Goal: Task Accomplishment & Management: Complete application form

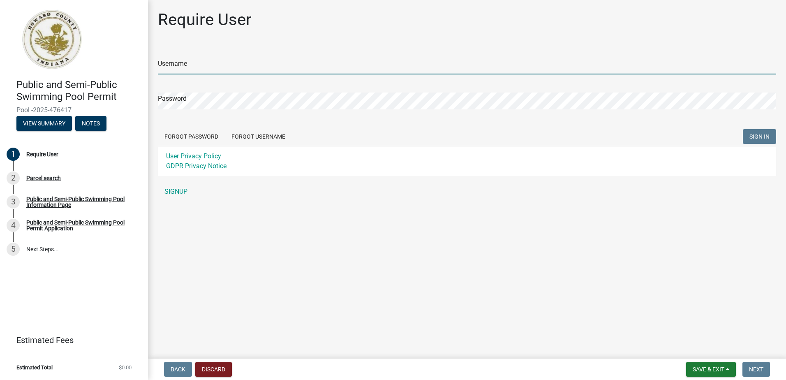
type input "Amberwood2864"
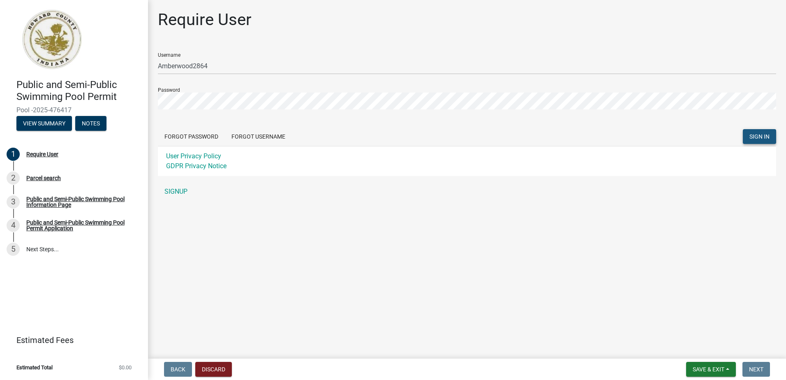
click at [390, 134] on span "SIGN IN" at bounding box center [760, 136] width 20 height 7
click at [204, 134] on button "Forgot Password" at bounding box center [191, 136] width 67 height 15
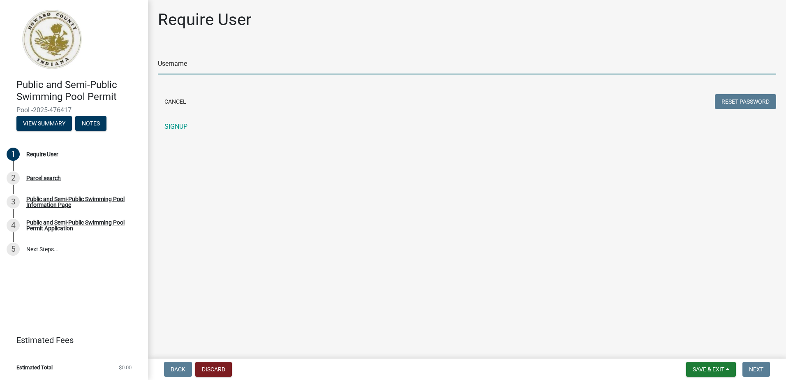
click at [181, 67] on input "Username" at bounding box center [467, 66] width 619 height 17
type input "Amberwood2864"
click at [390, 101] on button "Reset Password" at bounding box center [745, 101] width 61 height 15
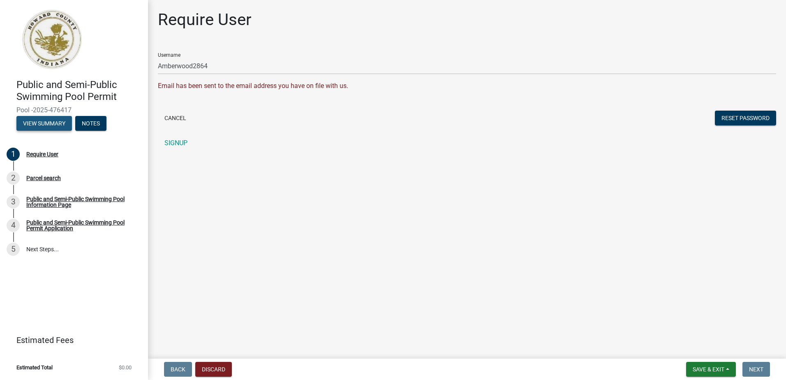
click at [42, 125] on button "View Summary" at bounding box center [44, 123] width 56 height 15
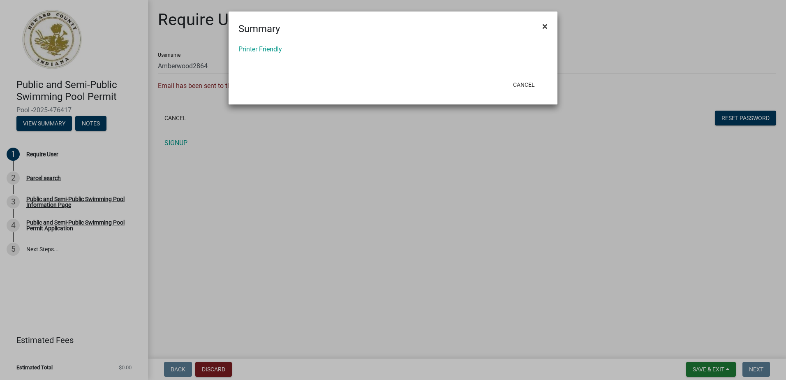
click at [390, 28] on button "×" at bounding box center [545, 26] width 19 height 23
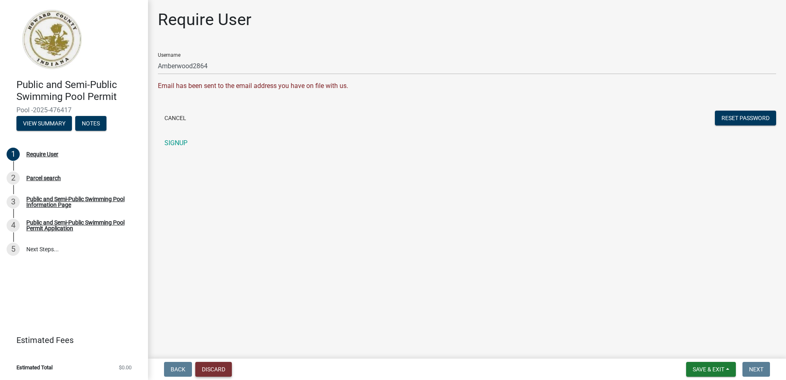
click at [219, 373] on button "Discard" at bounding box center [213, 369] width 37 height 15
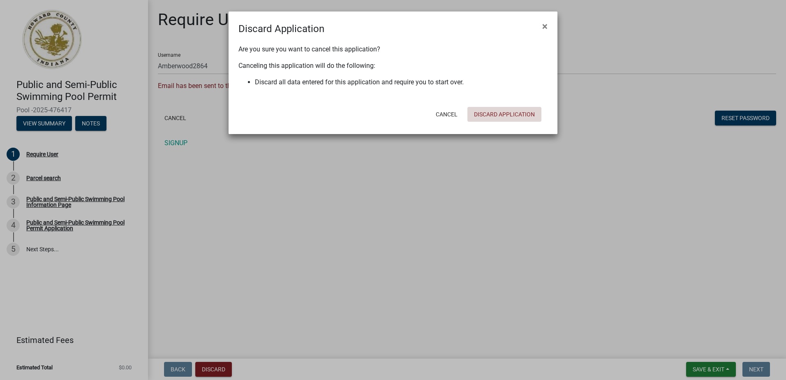
click at [390, 116] on button "Discard Application" at bounding box center [505, 114] width 74 height 15
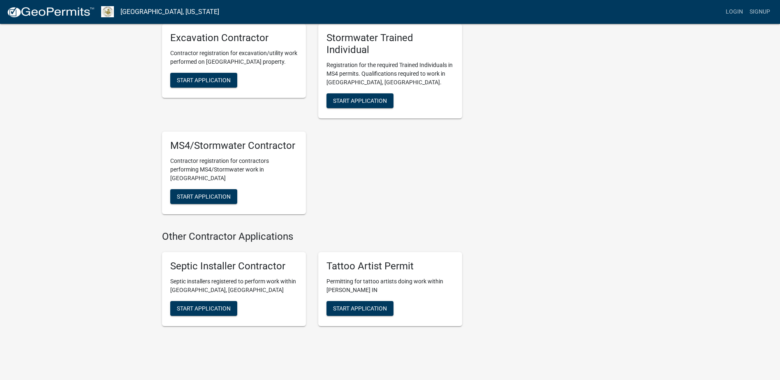
scroll to position [880, 0]
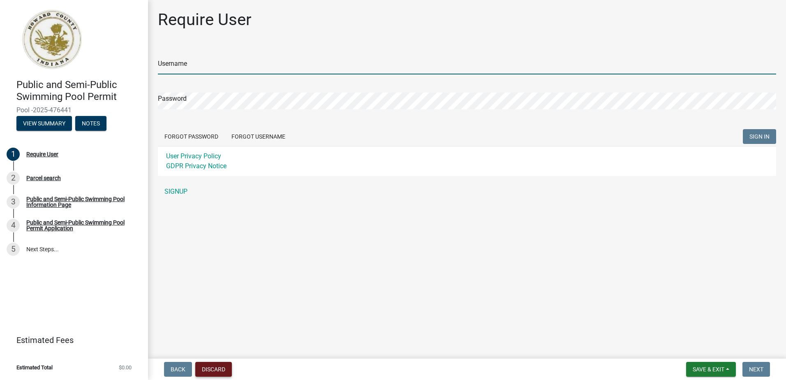
type input "Amberwood2864"
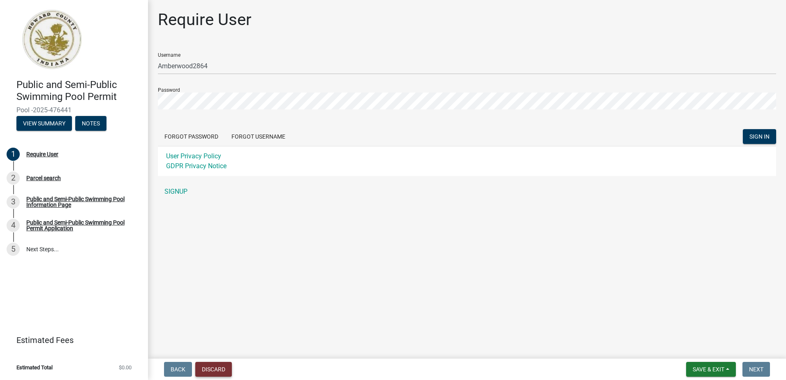
click at [216, 366] on button "Discard" at bounding box center [213, 369] width 37 height 15
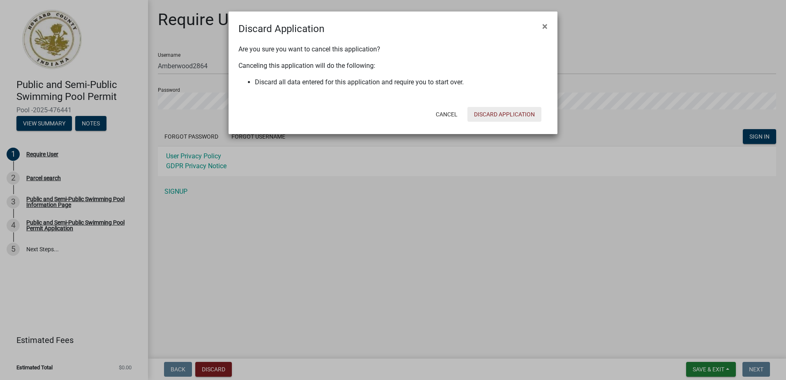
click at [490, 116] on button "Discard Application" at bounding box center [505, 114] width 74 height 15
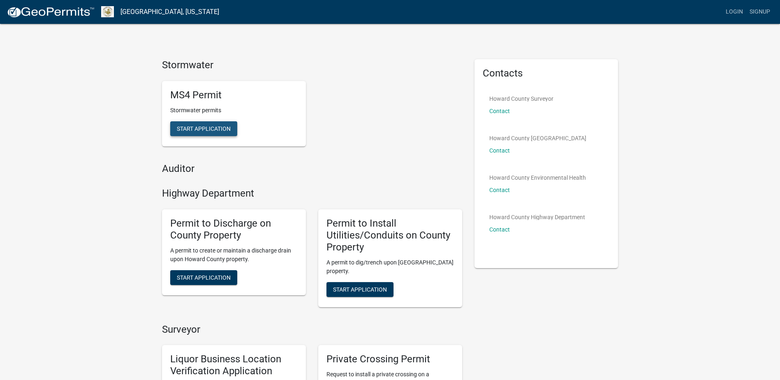
click at [203, 125] on span "Start Application" at bounding box center [204, 128] width 54 height 7
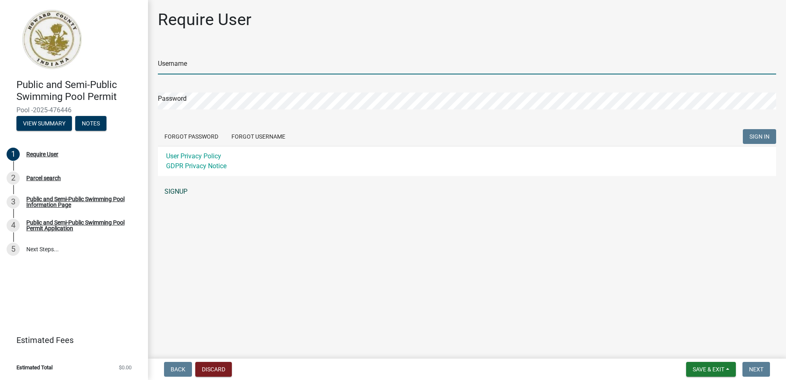
type input "Amberwood2864"
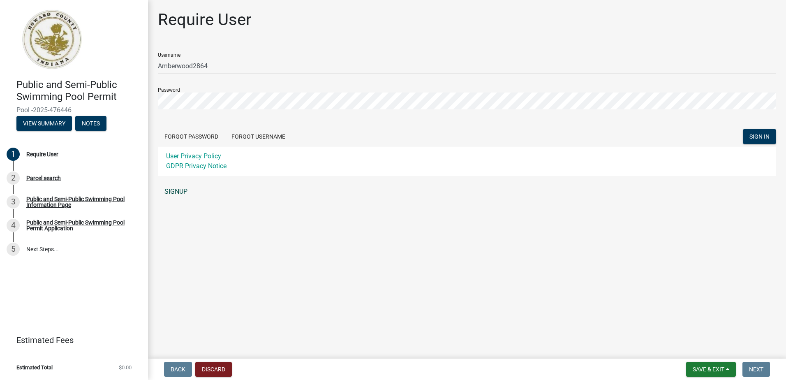
click at [174, 193] on link "SIGNUP" at bounding box center [467, 191] width 619 height 16
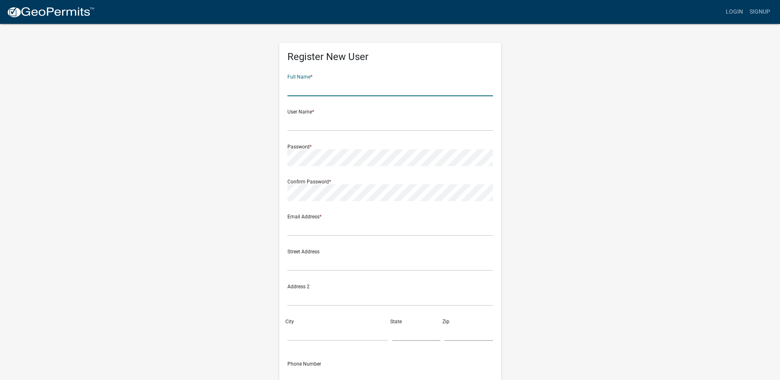
click at [311, 91] on input "text" at bounding box center [390, 87] width 206 height 17
type input "Amberwood Place Apartments"
type input "Amberwood2864"
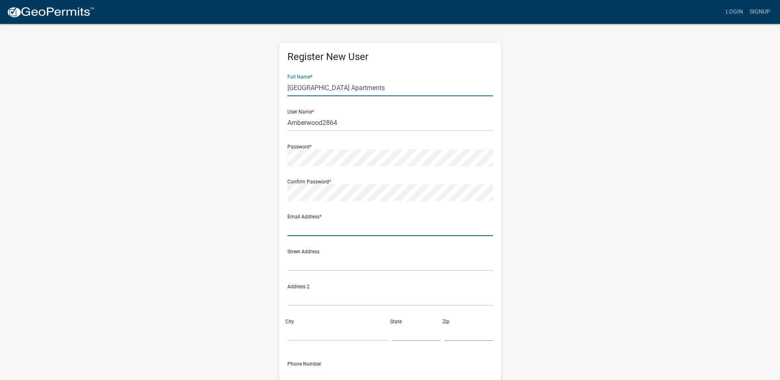
type input "jonnacourts@gmail.com"
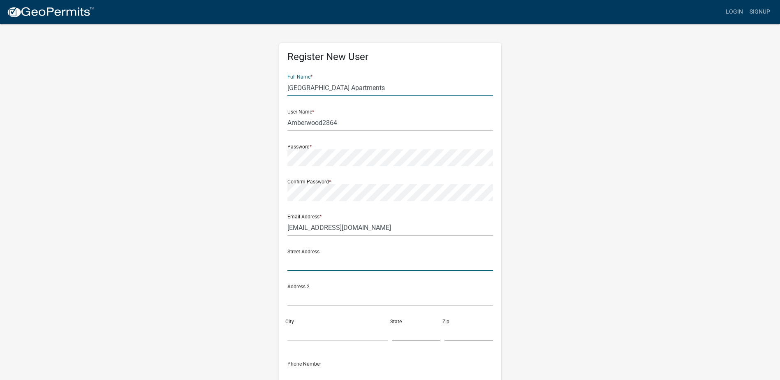
type input "2864 Amberwood Place"
type input "Kokomo"
type input "IN"
type input "46901"
type input "7654529510"
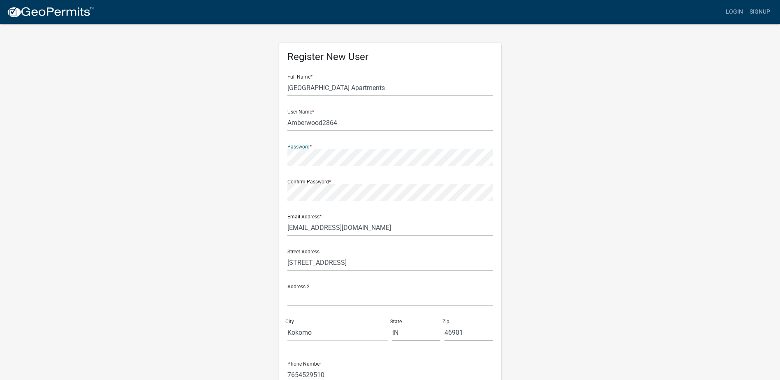
click at [269, 155] on div "Register New User Full Name * Amberwood Place Apartments User Name * Amberwood2…" at bounding box center [390, 243] width 469 height 440
click at [468, 214] on div "Email Address * jonnacourts@gmail.com" at bounding box center [390, 222] width 206 height 28
drag, startPoint x: 345, startPoint y: 227, endPoint x: 302, endPoint y: 225, distance: 43.6
click at [302, 225] on input "jonnacourts@gmail.com" at bounding box center [390, 227] width 206 height 17
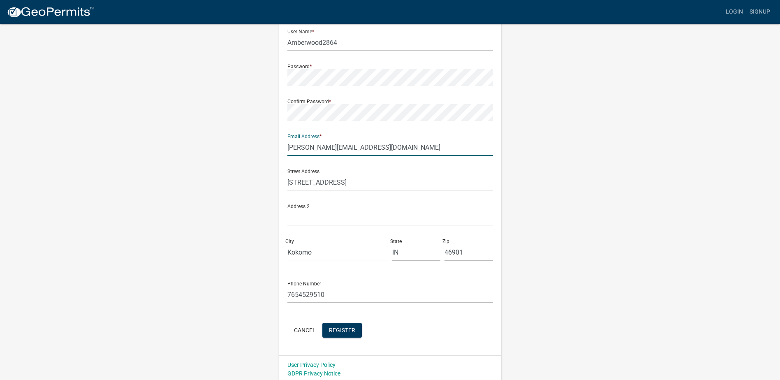
scroll to position [83, 0]
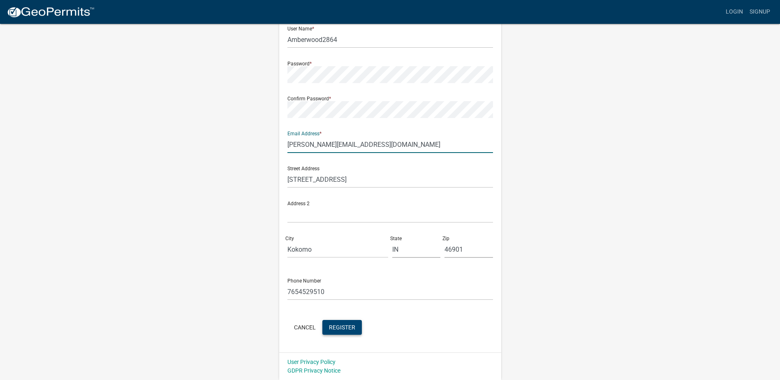
type input "jonna.courts@haleyres.com"
click at [357, 329] on button "Register" at bounding box center [341, 327] width 39 height 15
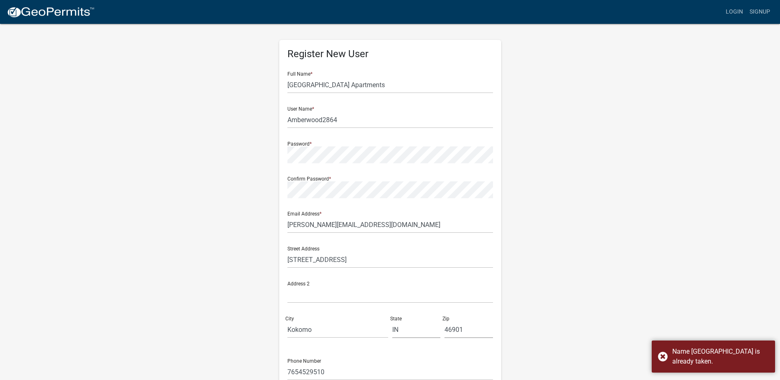
scroll to position [0, 0]
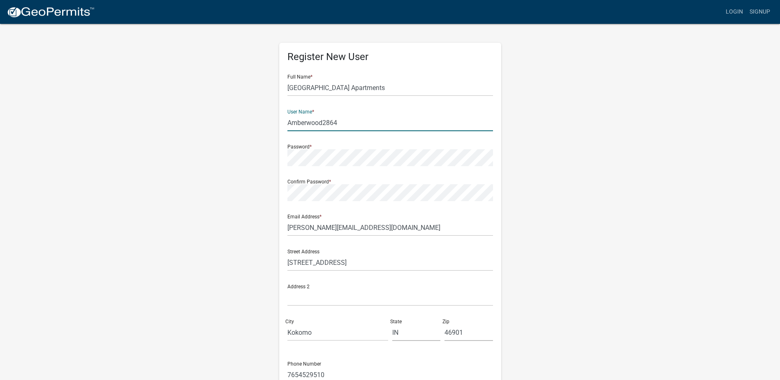
drag, startPoint x: 335, startPoint y: 125, endPoint x: 208, endPoint y: 112, distance: 127.7
click at [208, 112] on div "Register New User Full Name * Amberwood Place Apartments User Name * Amberwood2…" at bounding box center [390, 243] width 469 height 440
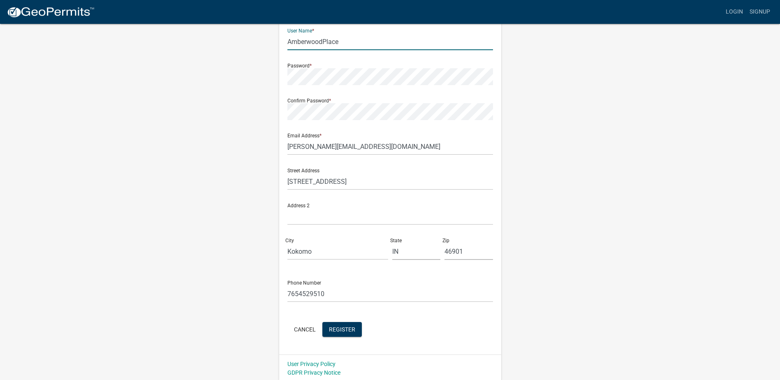
scroll to position [83, 0]
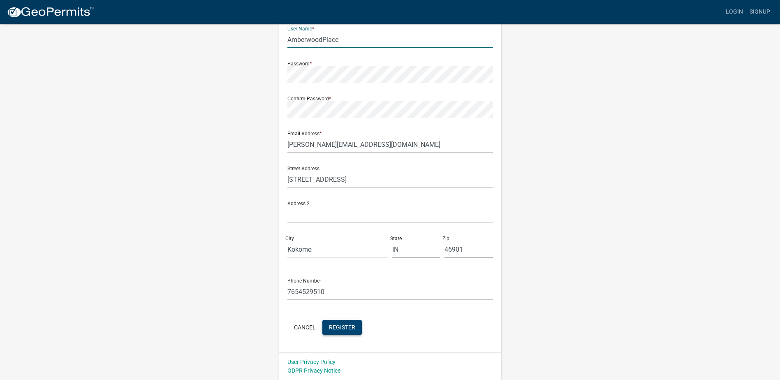
type input "AmberwoodPlace"
click at [353, 328] on span "Register" at bounding box center [342, 327] width 26 height 7
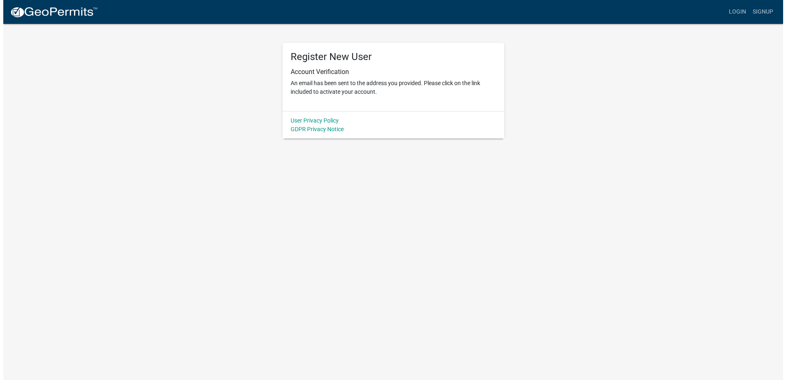
scroll to position [0, 0]
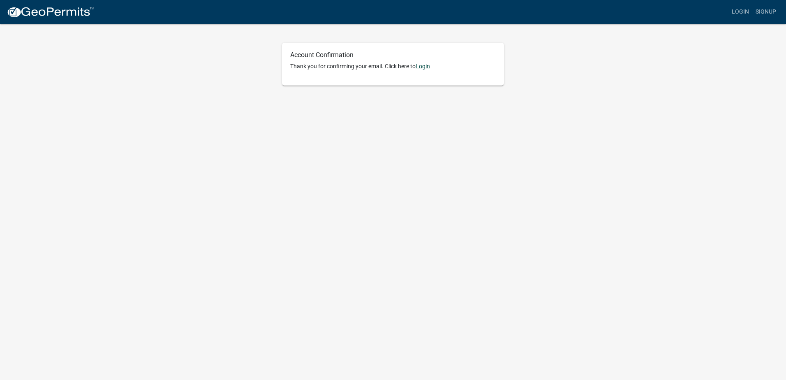
click at [425, 67] on link "Login" at bounding box center [423, 66] width 14 height 7
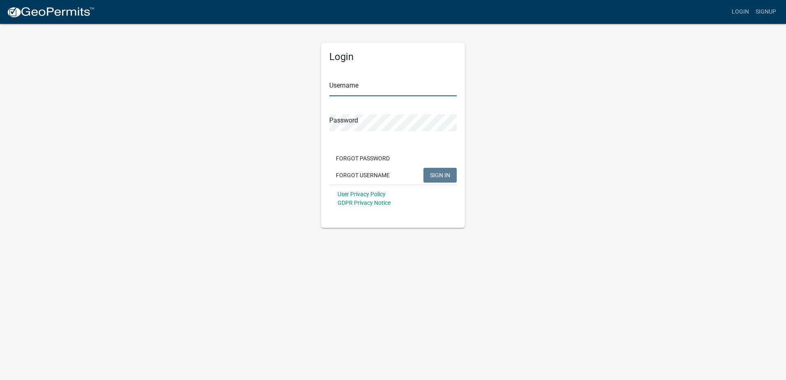
type input "AmberwoodPlace"
click at [364, 89] on input "AmberwoodPlace" at bounding box center [392, 87] width 127 height 17
drag, startPoint x: 558, startPoint y: 234, endPoint x: 552, endPoint y: 231, distance: 6.6
click at [558, 234] on body "Internet Explorer does NOT work with GeoPermits. Get a new browser for more sec…" at bounding box center [393, 190] width 786 height 380
click at [448, 176] on span "SIGN IN" at bounding box center [440, 174] width 20 height 7
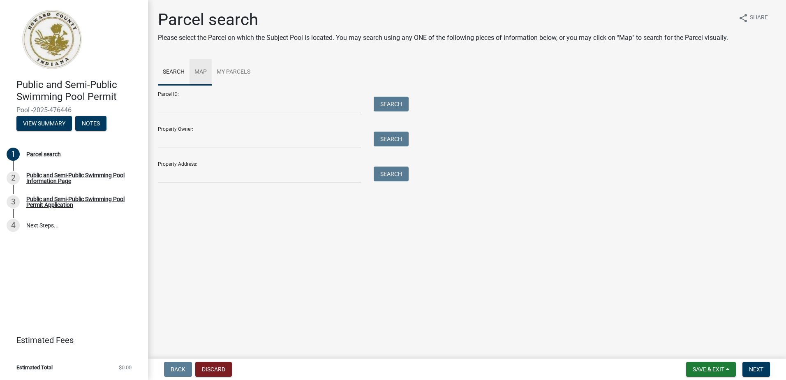
click at [202, 81] on link "Map" at bounding box center [201, 72] width 22 height 26
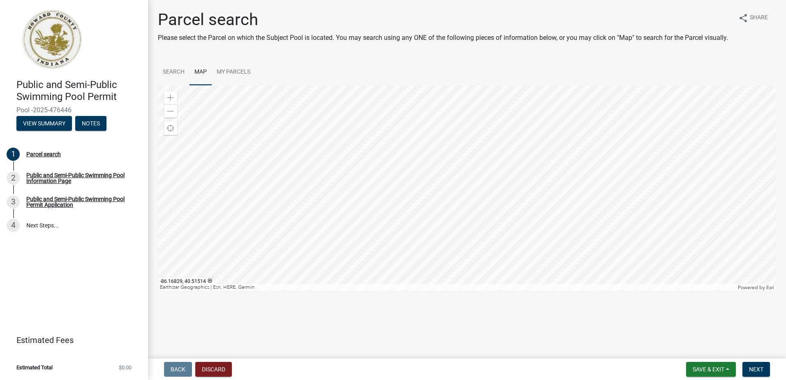
click at [432, 166] on div at bounding box center [467, 188] width 619 height 206
click at [172, 101] on span at bounding box center [170, 98] width 7 height 7
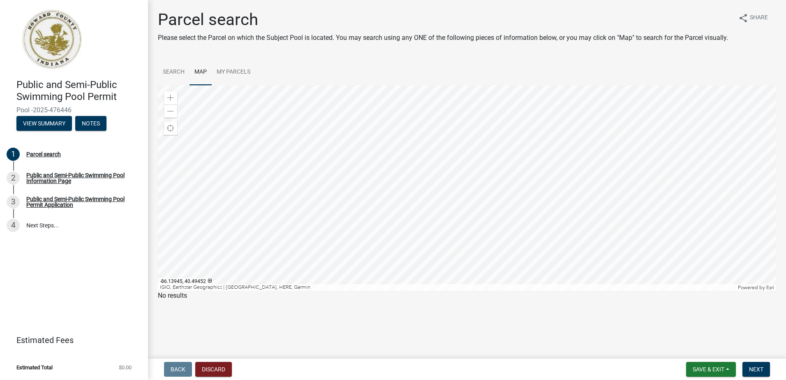
click at [530, 291] on div at bounding box center [467, 188] width 619 height 206
click at [416, 113] on div at bounding box center [467, 188] width 619 height 206
click at [172, 101] on span at bounding box center [170, 98] width 7 height 7
click at [545, 101] on div at bounding box center [467, 188] width 619 height 206
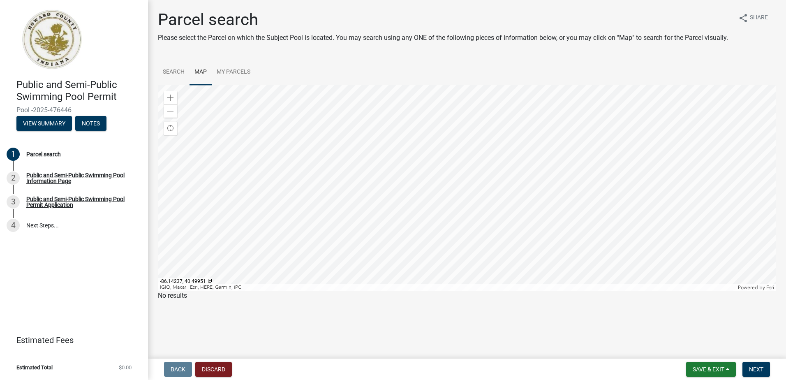
click at [461, 291] on div at bounding box center [467, 188] width 619 height 206
click at [488, 291] on div at bounding box center [467, 188] width 619 height 206
click at [425, 291] on div at bounding box center [467, 188] width 619 height 206
click at [495, 209] on div at bounding box center [467, 188] width 619 height 206
click at [504, 190] on div at bounding box center [467, 188] width 619 height 206
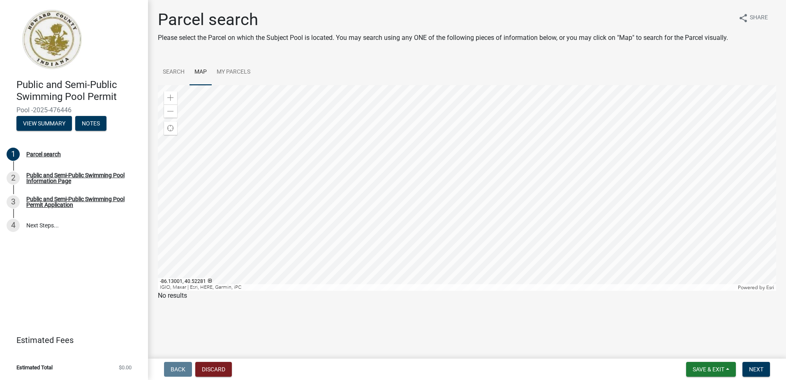
click at [530, 161] on div at bounding box center [467, 188] width 619 height 206
click at [524, 199] on div at bounding box center [467, 188] width 619 height 206
click at [489, 190] on div at bounding box center [467, 188] width 619 height 206
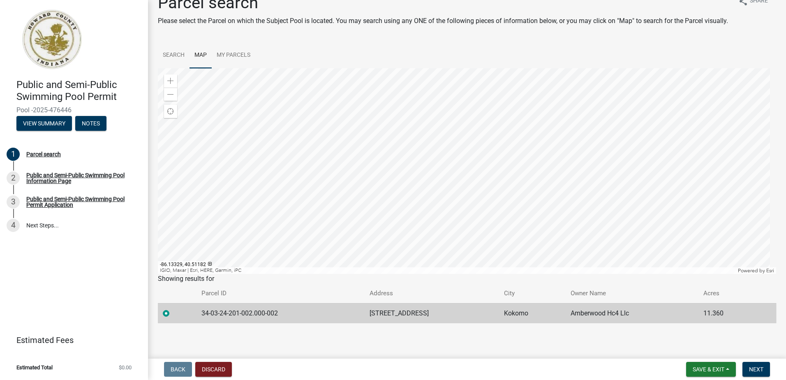
scroll to position [27, 0]
click at [758, 367] on span "Next" at bounding box center [756, 369] width 14 height 7
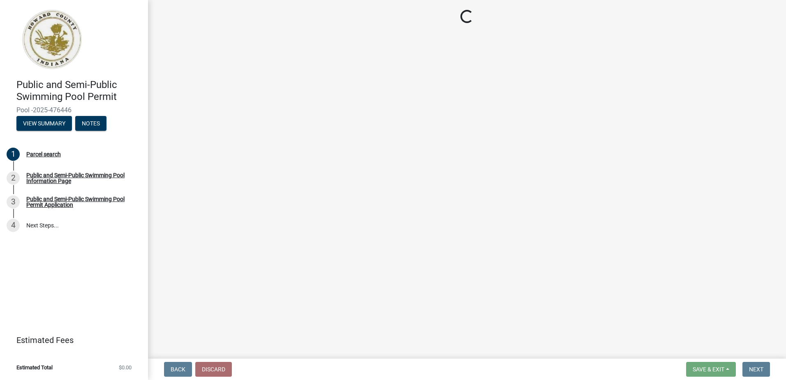
scroll to position [0, 0]
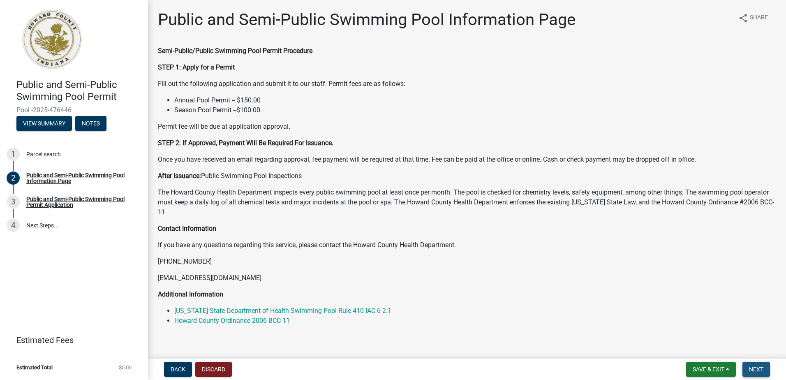
click at [756, 369] on span "Next" at bounding box center [756, 369] width 14 height 7
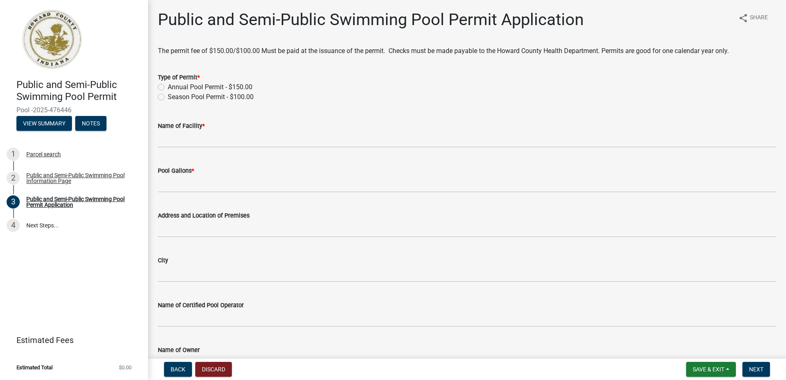
click at [168, 99] on label "Season Pool Permit - $100.00" at bounding box center [211, 97] width 86 height 10
click at [168, 97] on input "Season Pool Permit - $100.00" at bounding box center [170, 94] width 5 height 5
radio input "true"
drag, startPoint x: 157, startPoint y: 133, endPoint x: 160, endPoint y: 140, distance: 7.5
click at [156, 133] on div "Name of Facility *" at bounding box center [467, 128] width 631 height 38
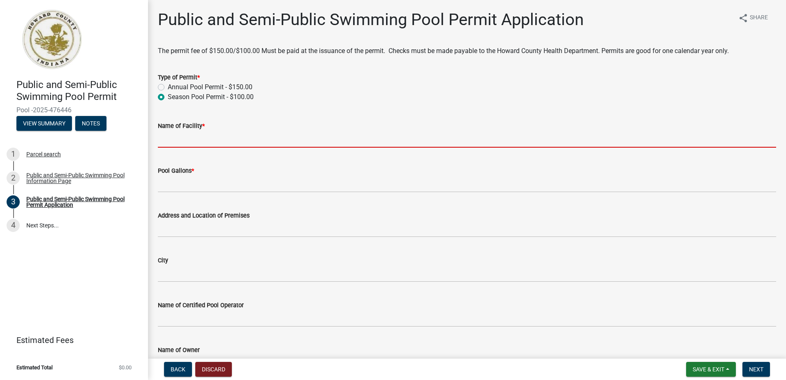
click at [173, 140] on input "Name of Facility *" at bounding box center [467, 139] width 619 height 17
type input "[GEOGRAPHIC_DATA] Apartments"
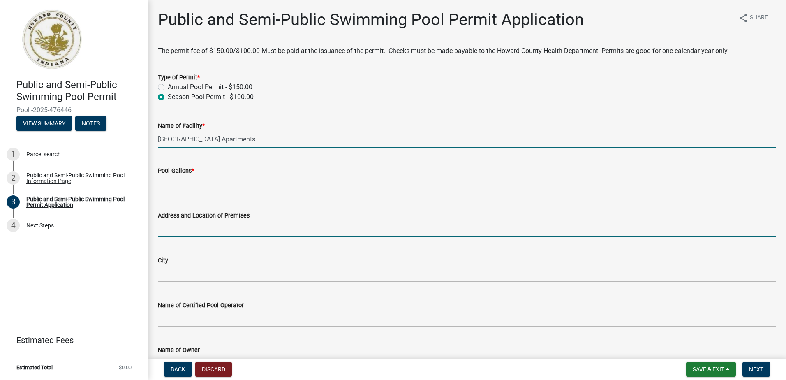
type input "[STREET_ADDRESS]"
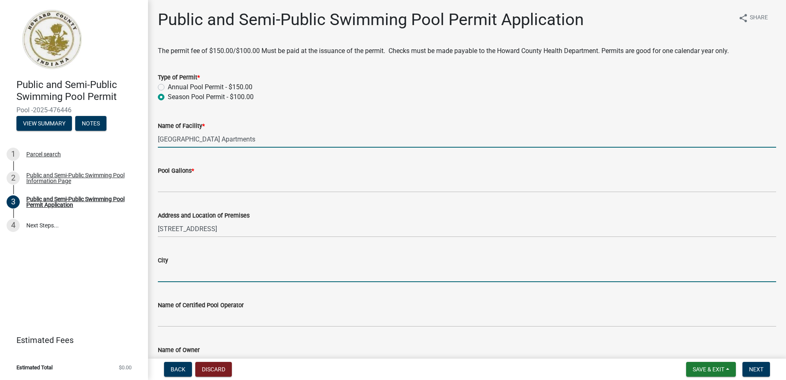
type input "Kokomo"
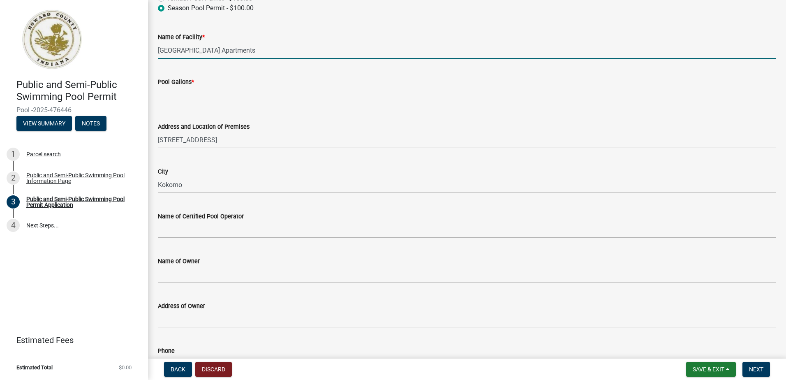
scroll to position [123, 0]
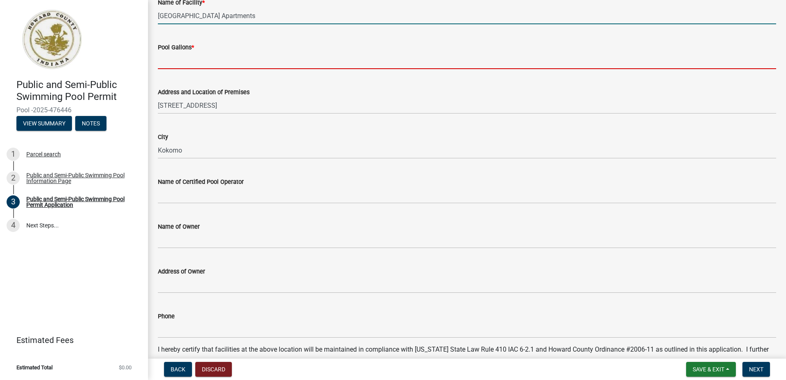
click at [171, 65] on input "Pool Gallons *" at bounding box center [467, 60] width 619 height 17
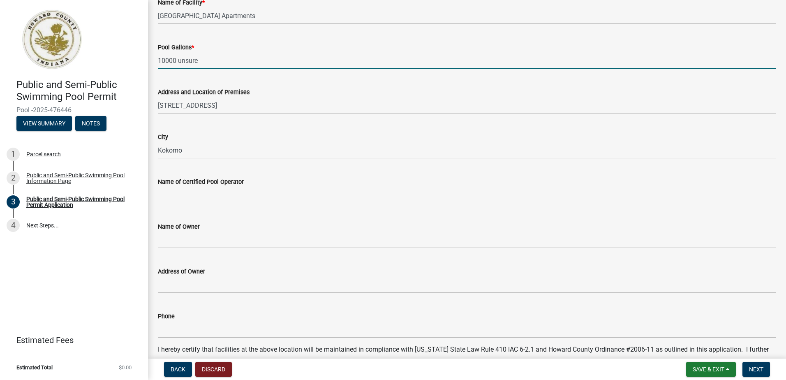
type input "10000 unsure"
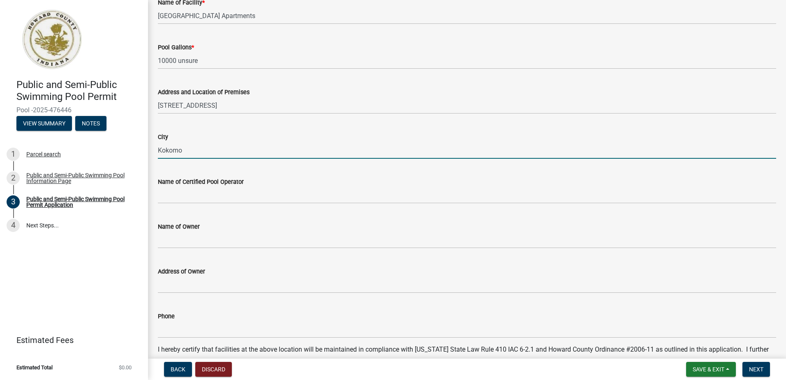
click at [206, 151] on input "Kokomo" at bounding box center [467, 150] width 619 height 17
drag, startPoint x: 141, startPoint y: 195, endPoint x: 159, endPoint y: 195, distance: 17.7
click at [143, 195] on link "3 Public and Semi-Public Swimming Pool Permit Application" at bounding box center [74, 202] width 148 height 24
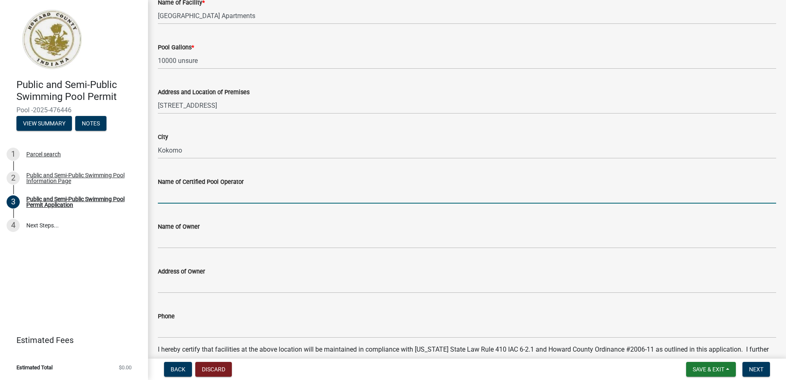
click at [167, 195] on input "Name of Certified Pool Operator" at bounding box center [467, 195] width 619 height 17
type input "[PERSON_NAME]"
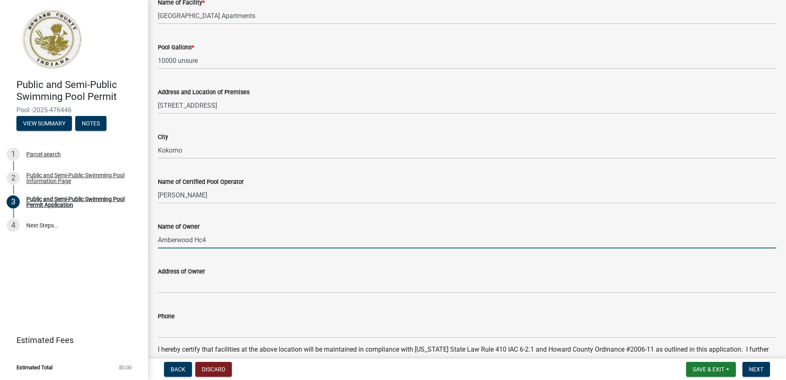
type input "Amberwood Hc4"
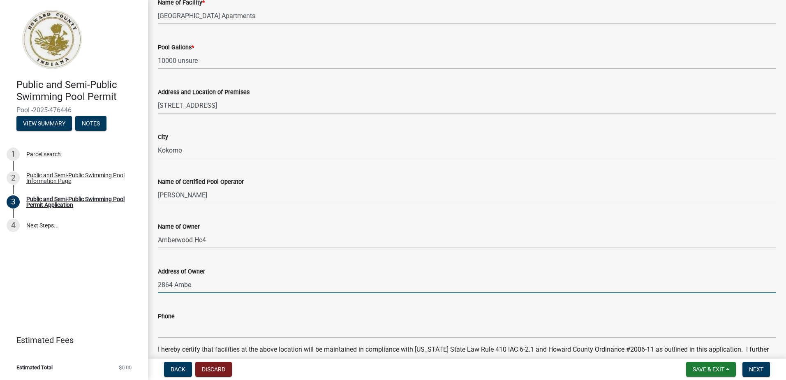
type input "[STREET_ADDRESS]"
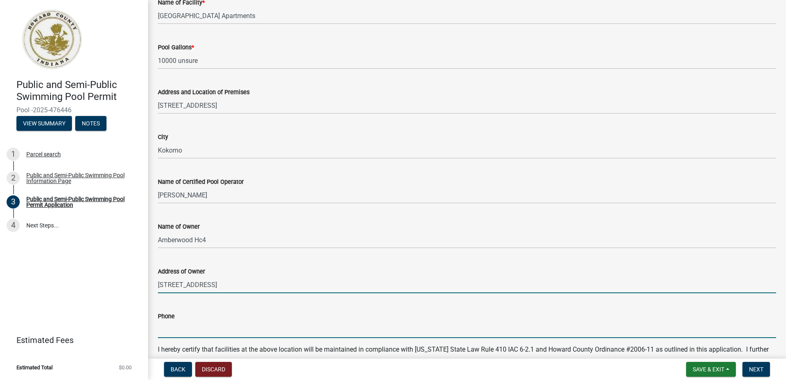
type input "7654529510"
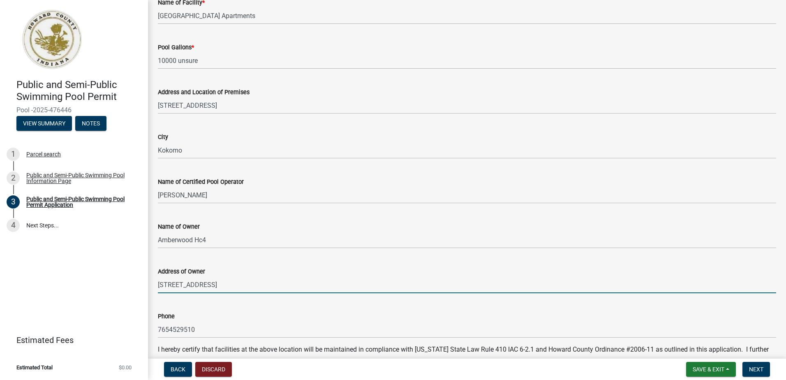
type input "[PERSON_NAME][EMAIL_ADDRESS][DOMAIN_NAME]"
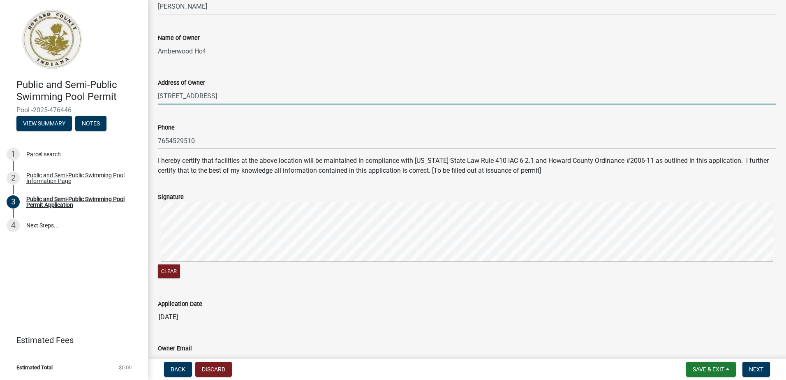
scroll to position [370, 0]
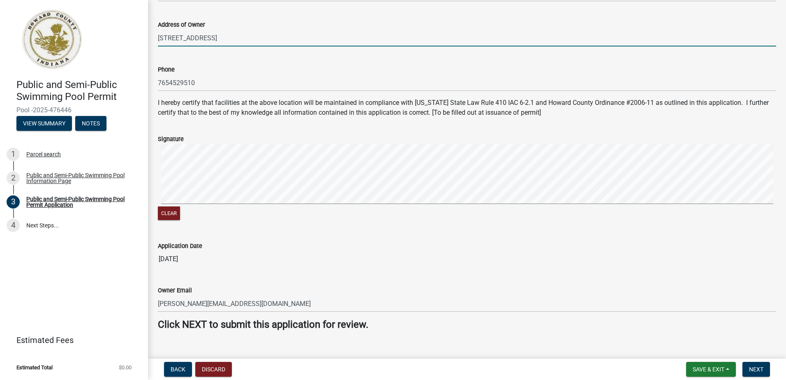
click at [517, 204] on signature-pad at bounding box center [467, 175] width 619 height 63
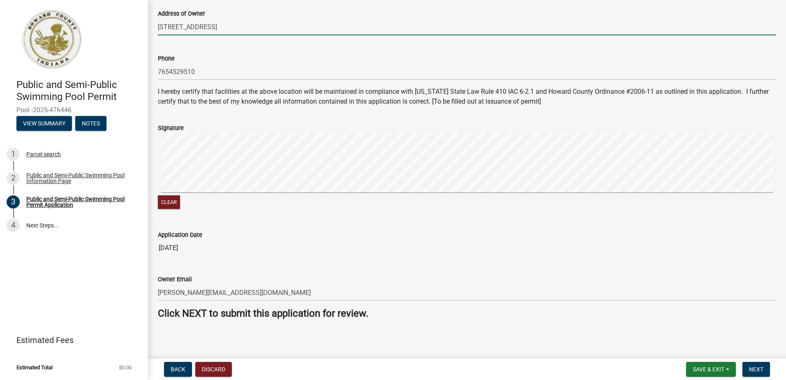
scroll to position [384, 0]
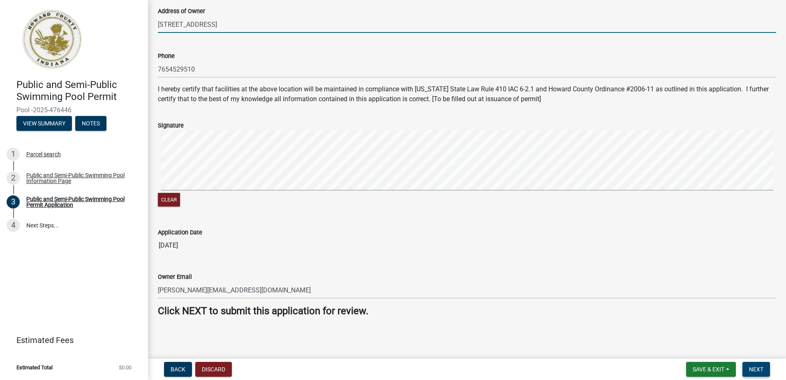
click at [748, 366] on button "Next" at bounding box center [757, 369] width 28 height 15
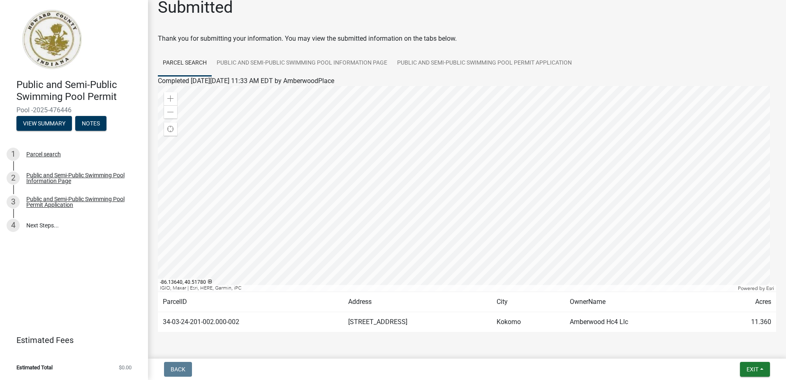
scroll to position [0, 0]
